Goal: Task Accomplishment & Management: Use online tool/utility

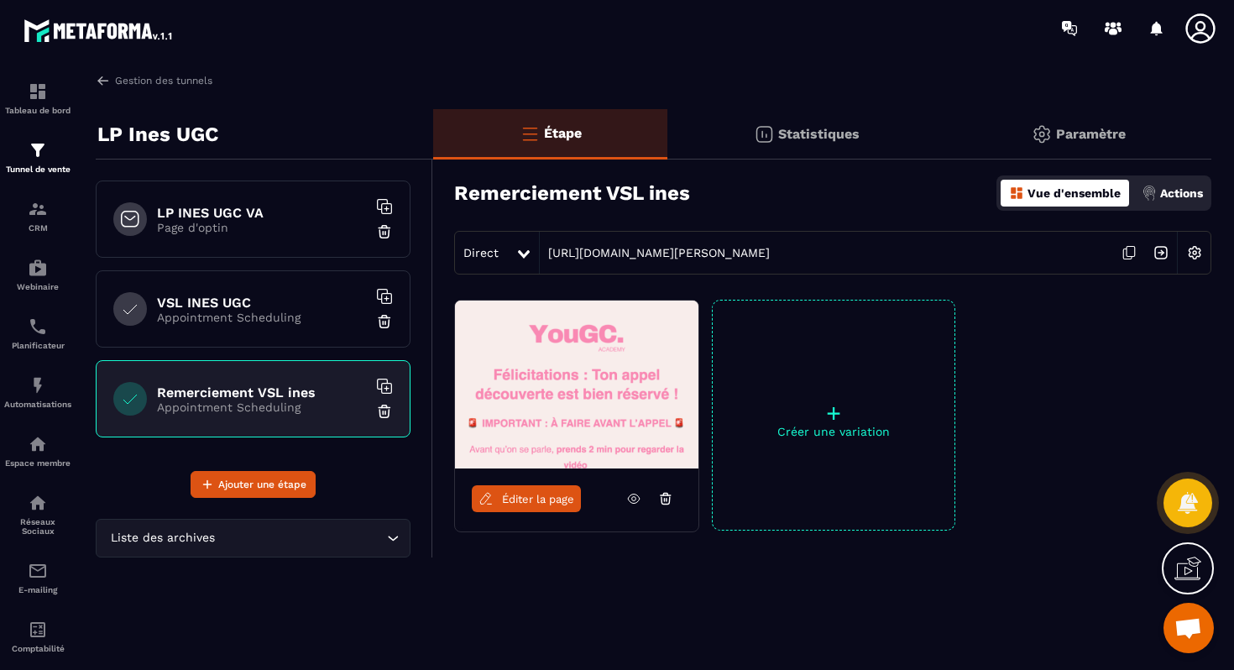
click at [300, 216] on h6 "LP INES UGC VA" at bounding box center [262, 213] width 210 height 16
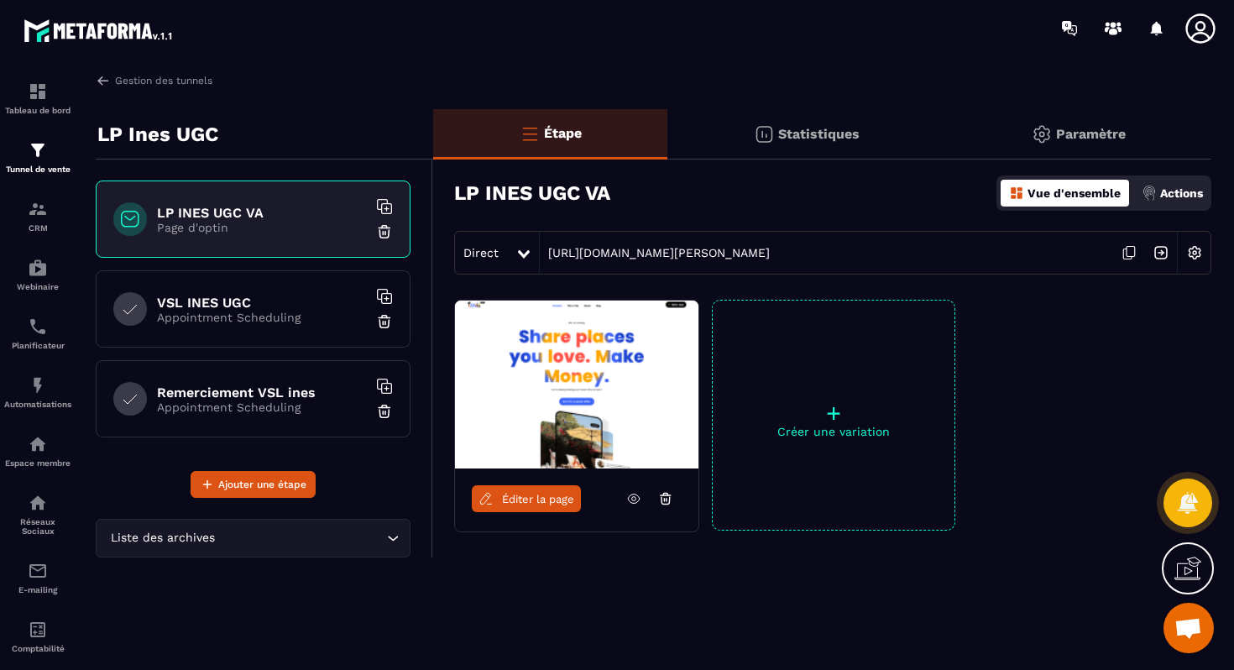
click at [1120, 255] on icon at bounding box center [1129, 253] width 32 height 32
click at [273, 301] on h6 "VSL INES UGC" at bounding box center [262, 303] width 210 height 16
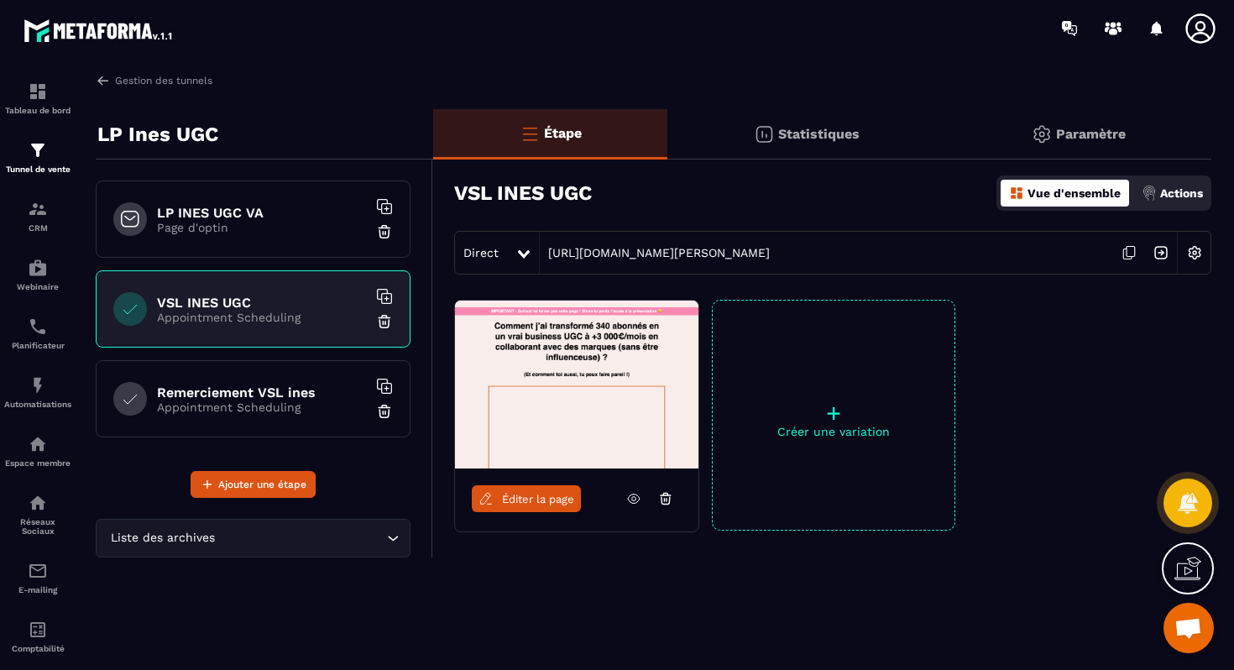
click at [1130, 248] on icon at bounding box center [1129, 253] width 32 height 32
click at [253, 401] on p "Appointment Scheduling" at bounding box center [262, 406] width 210 height 13
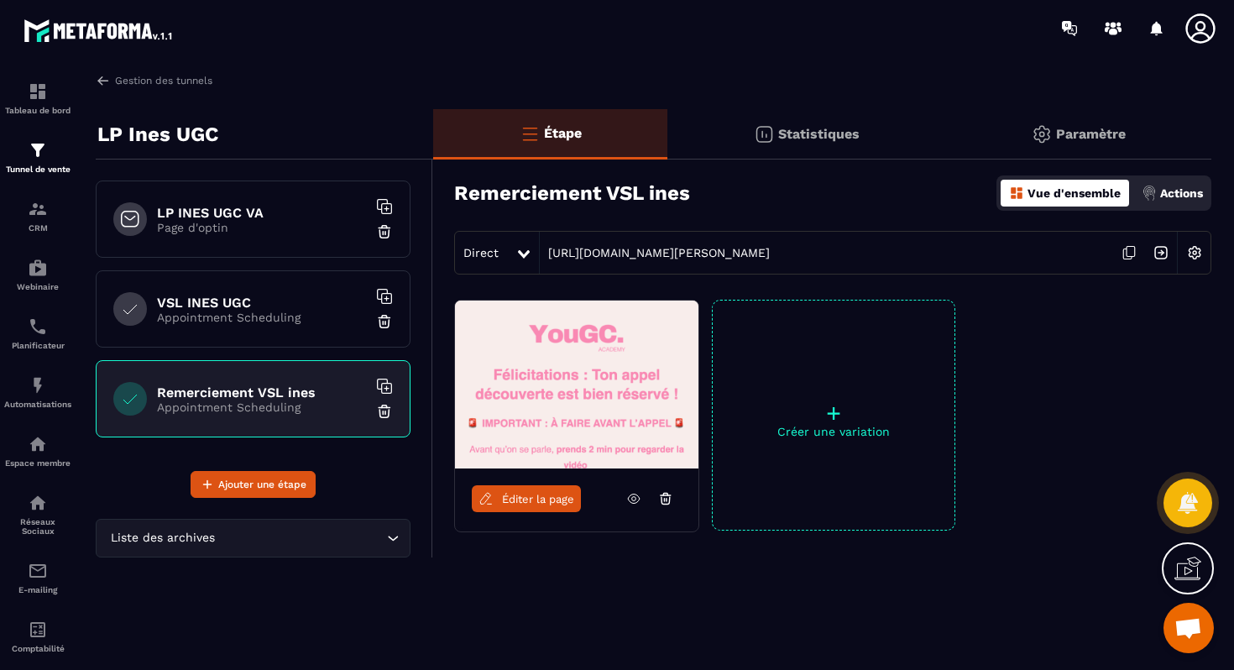
click at [1128, 256] on icon at bounding box center [1130, 252] width 8 height 10
click at [232, 228] on p "Page d'optin" at bounding box center [262, 227] width 210 height 13
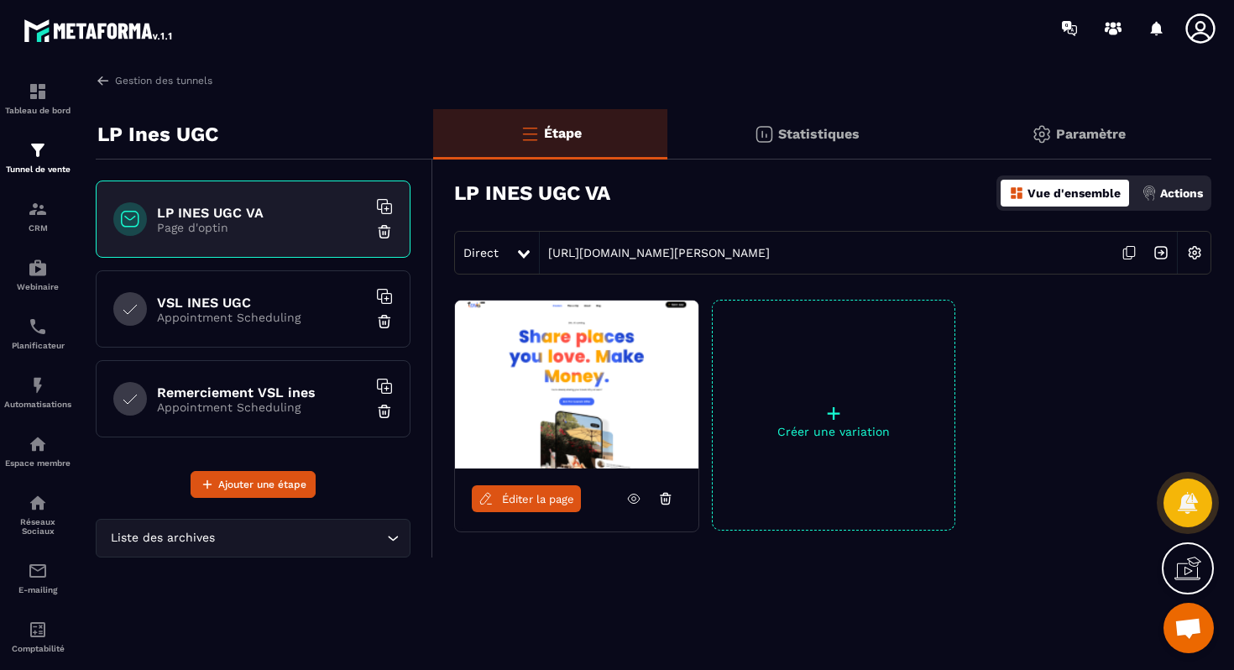
click at [537, 496] on span "Éditer la page" at bounding box center [538, 499] width 72 height 13
